Goal: Task Accomplishment & Management: Complete application form

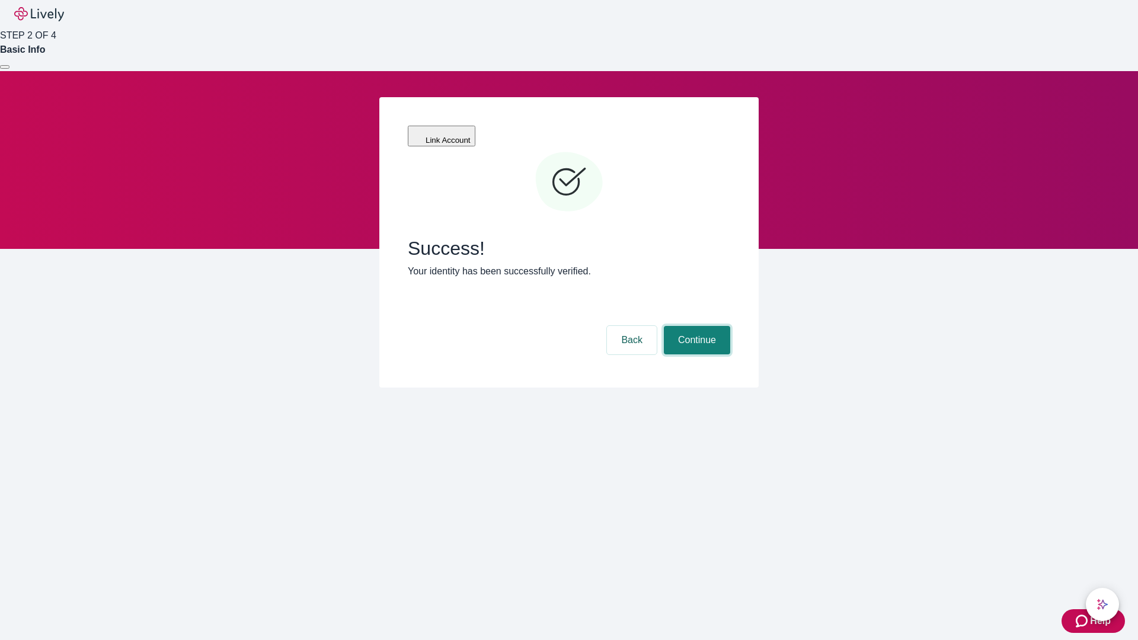
click at [695, 326] on button "Continue" at bounding box center [697, 340] width 66 height 28
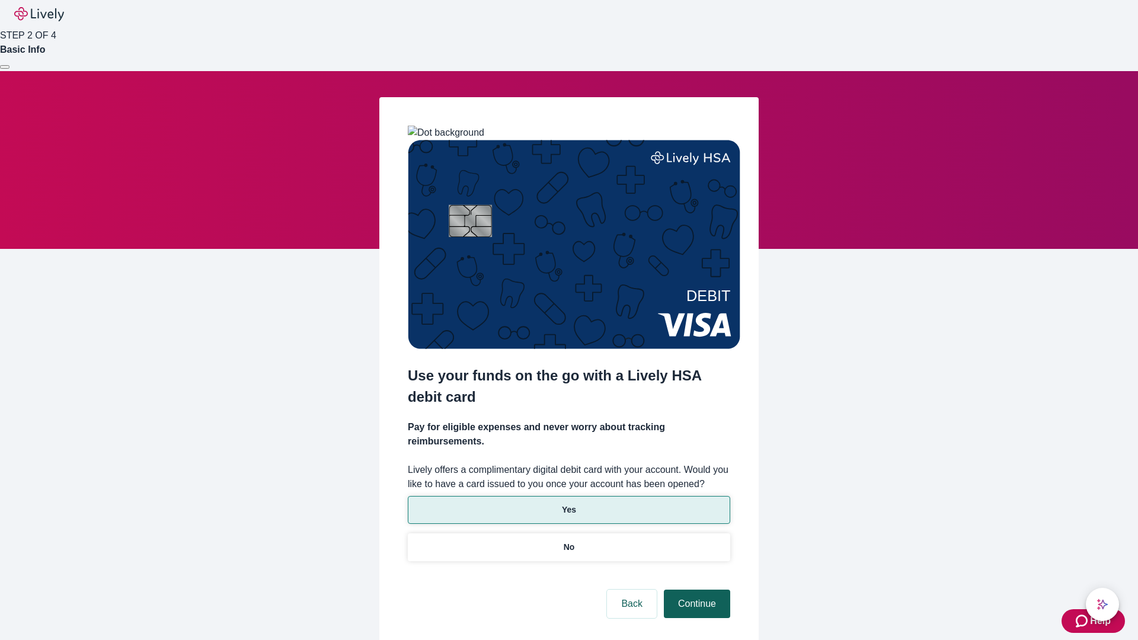
click at [568, 504] on p "Yes" at bounding box center [569, 510] width 14 height 12
click at [695, 590] on button "Continue" at bounding box center [697, 604] width 66 height 28
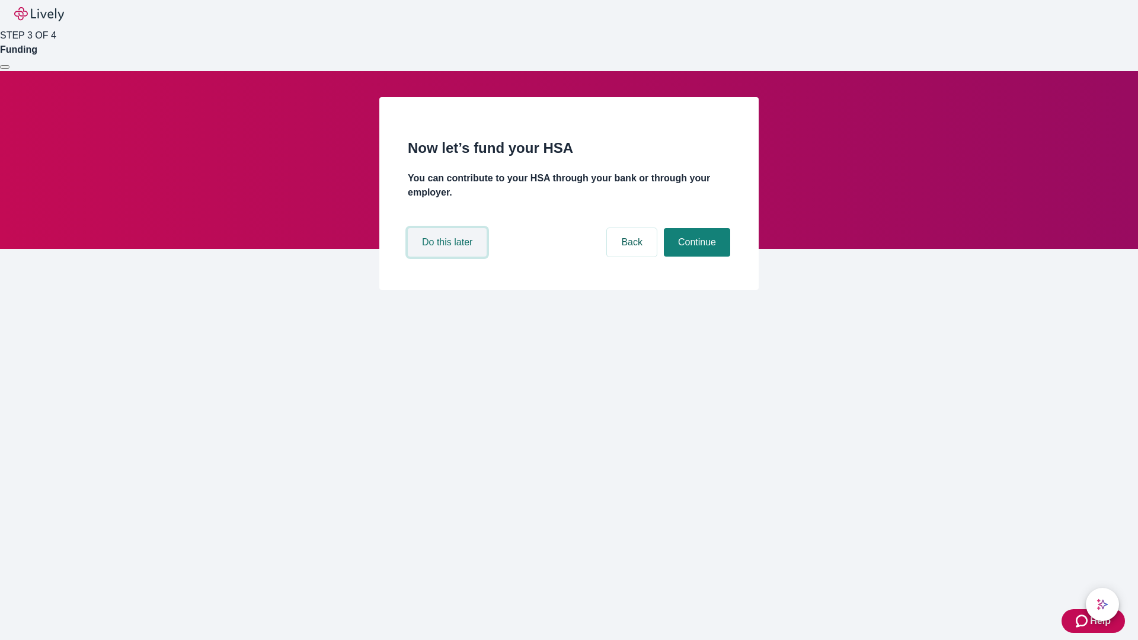
click at [449, 257] on button "Do this later" at bounding box center [447, 242] width 79 height 28
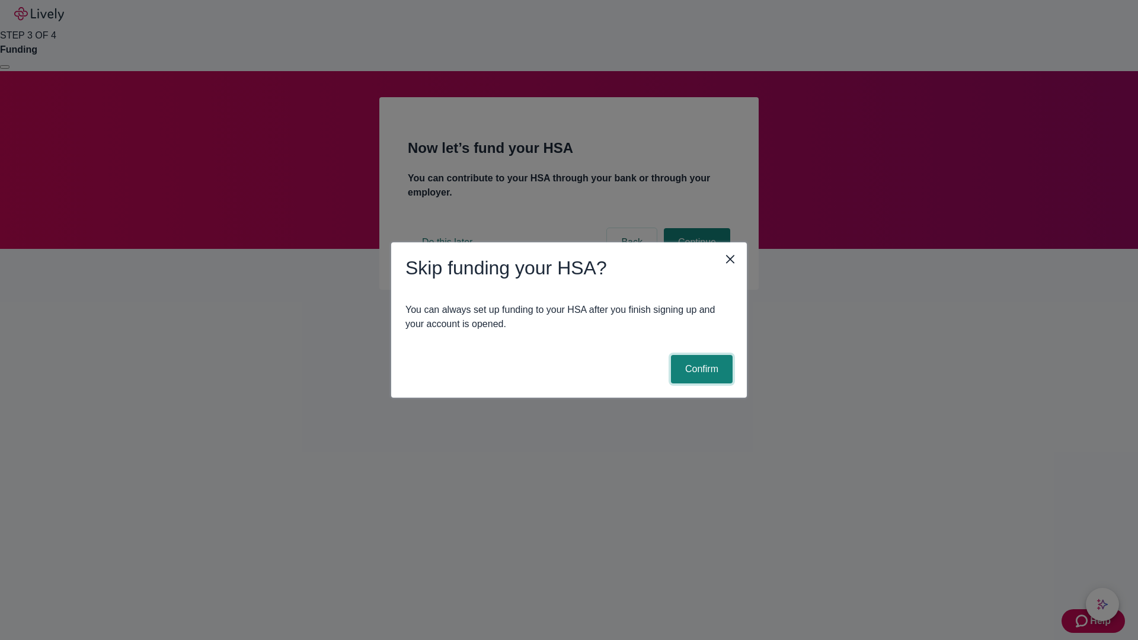
click at [700, 369] on button "Confirm" at bounding box center [702, 369] width 62 height 28
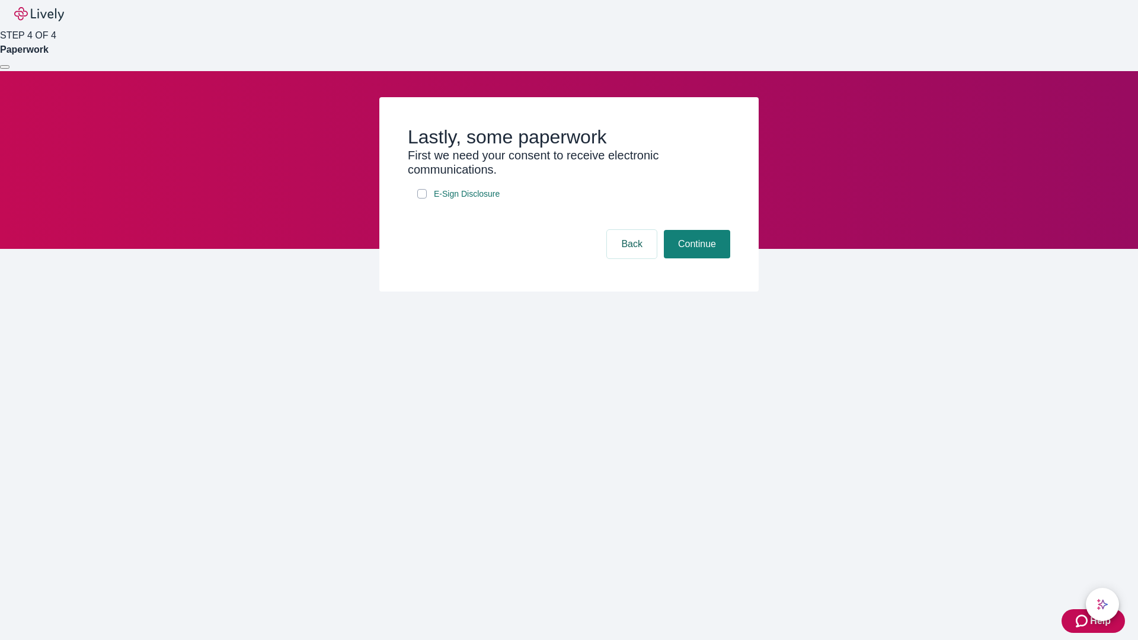
click at [422, 198] on input "E-Sign Disclosure" at bounding box center [421, 193] width 9 height 9
checkbox input "true"
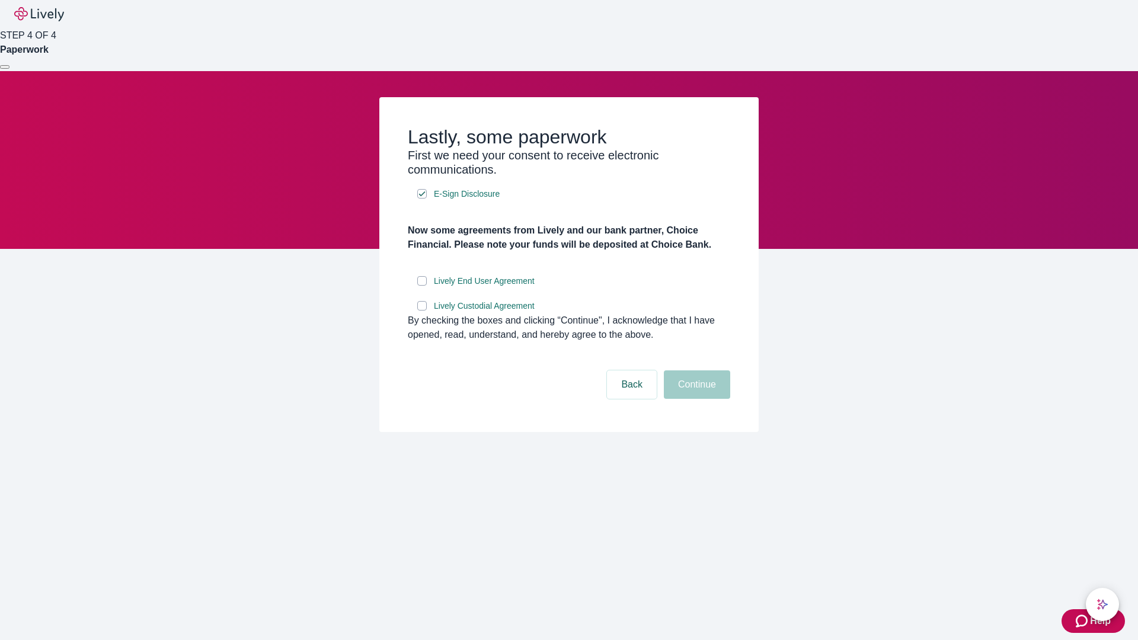
click at [422, 286] on input "Lively End User Agreement" at bounding box center [421, 280] width 9 height 9
checkbox input "true"
click at [422, 310] on input "Lively Custodial Agreement" at bounding box center [421, 305] width 9 height 9
checkbox input "true"
click at [695, 399] on button "Continue" at bounding box center [697, 384] width 66 height 28
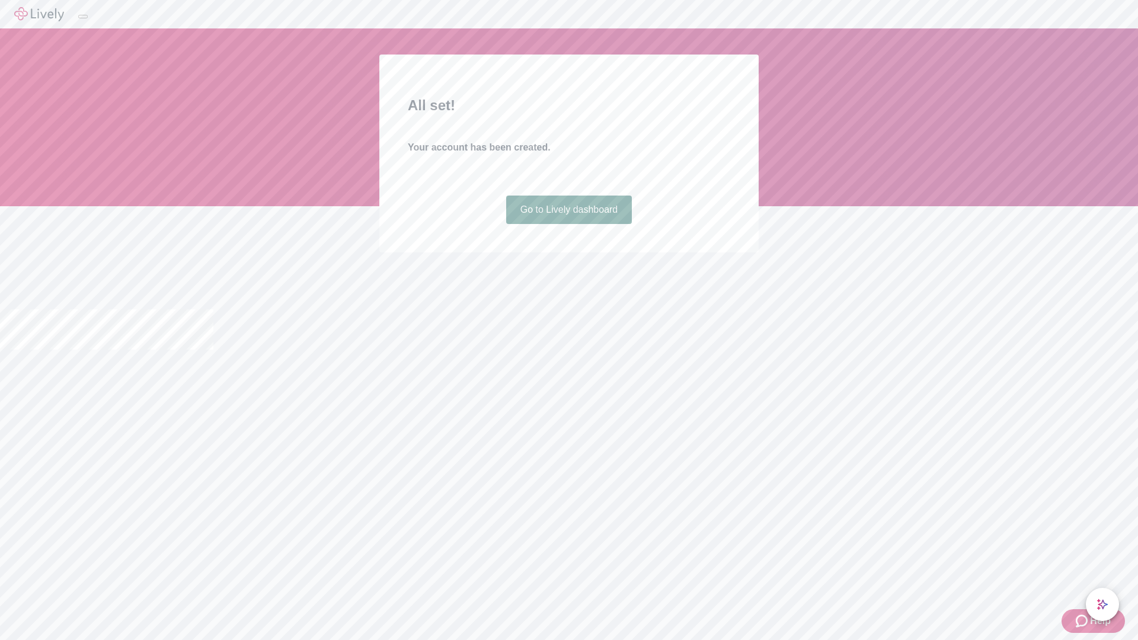
click at [568, 224] on link "Go to Lively dashboard" at bounding box center [569, 210] width 126 height 28
